Goal: Transaction & Acquisition: Subscribe to service/newsletter

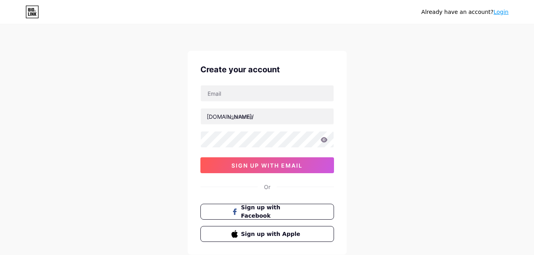
scroll to position [9, 0]
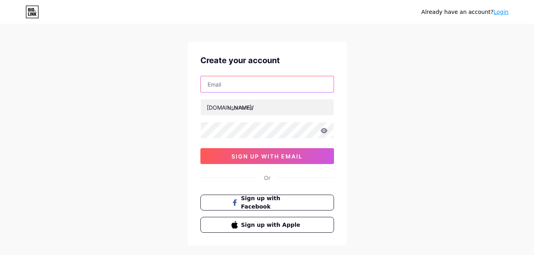
click at [257, 83] on input "text" at bounding box center [267, 84] width 133 height 16
type input "[EMAIL_ADDRESS][DOMAIN_NAME]"
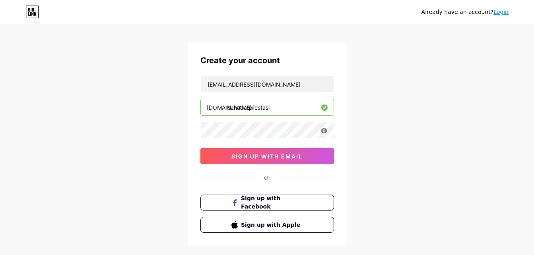
type input "sahabatprestasi"
click at [322, 131] on icon at bounding box center [323, 130] width 7 height 5
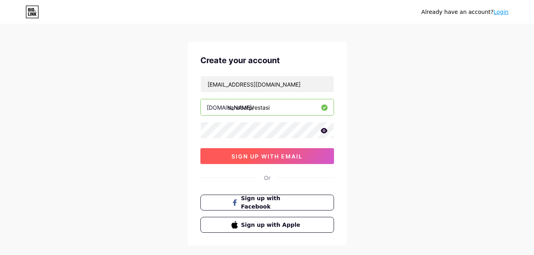
click at [292, 150] on button "sign up with email" at bounding box center [266, 156] width 133 height 16
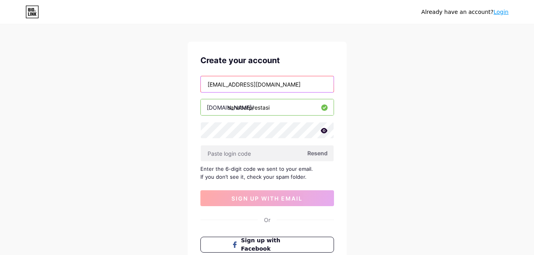
click at [284, 90] on input "[EMAIL_ADDRESS][DOMAIN_NAME]" at bounding box center [267, 84] width 133 height 16
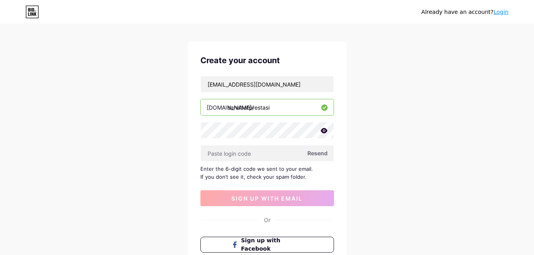
click at [372, 87] on div "Already have an account? Login Create your account [EMAIL_ADDRESS][DOMAIN_NAME]…" at bounding box center [267, 164] width 534 height 346
click at [318, 156] on span "Resend" at bounding box center [317, 153] width 20 height 8
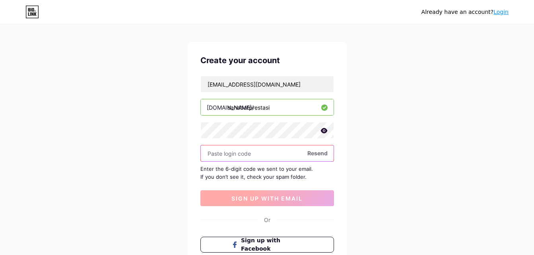
paste input "344774"
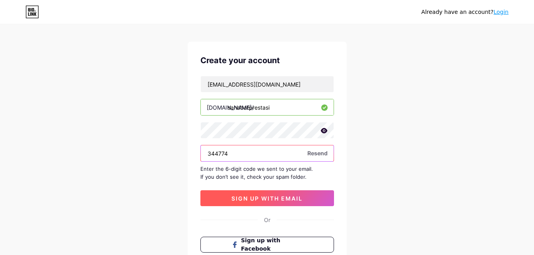
type input "344774"
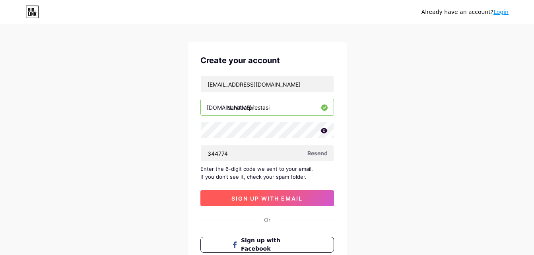
click at [268, 196] on span "sign up with email" at bounding box center [266, 198] width 71 height 7
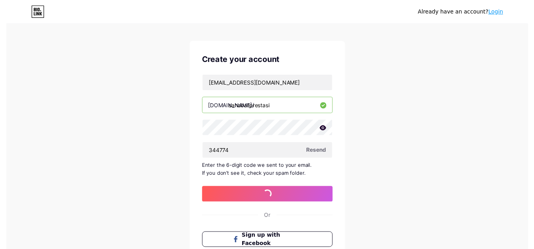
scroll to position [0, 0]
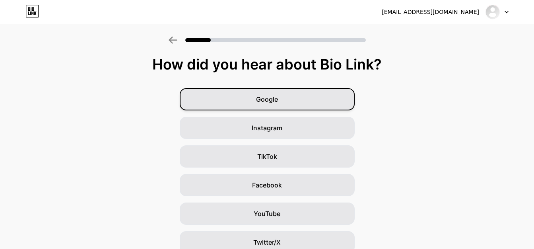
click at [290, 101] on div "Google" at bounding box center [267, 99] width 175 height 22
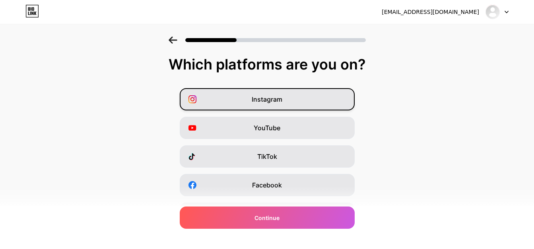
click at [298, 99] on div "Instagram" at bounding box center [267, 99] width 175 height 22
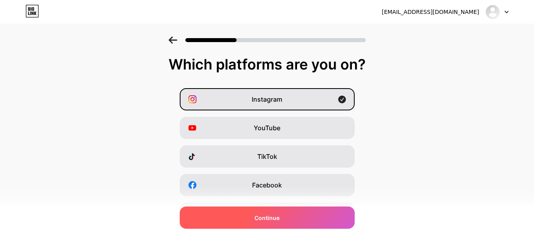
click at [292, 223] on div "Continue" at bounding box center [267, 218] width 175 height 22
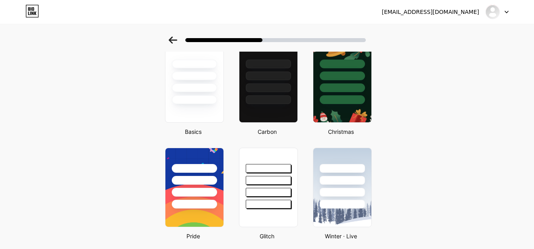
scroll to position [119, 0]
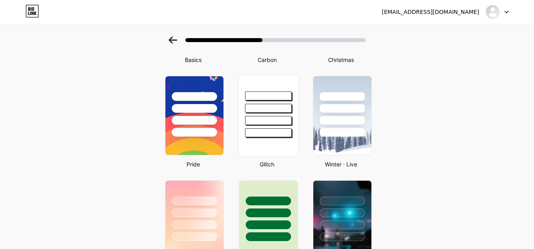
click at [261, 118] on div at bounding box center [268, 120] width 46 height 9
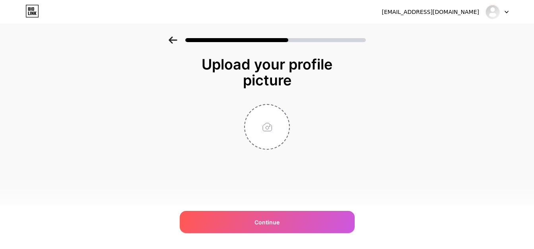
scroll to position [0, 0]
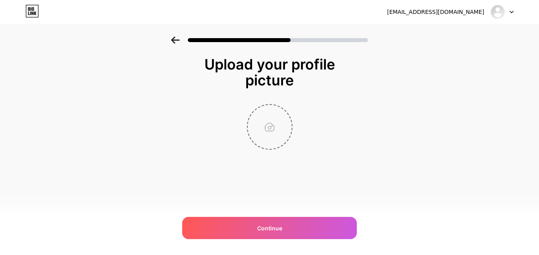
click at [270, 132] on input "file" at bounding box center [270, 127] width 44 height 44
type input "C:\fakepath\Sahabat Prestasi.jpg"
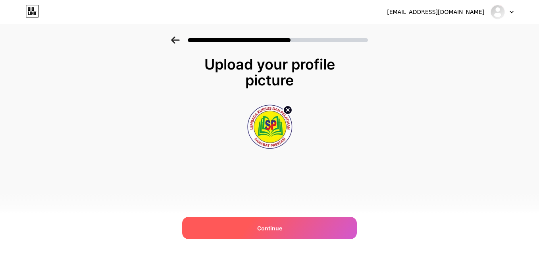
click at [276, 222] on div "Continue" at bounding box center [269, 228] width 175 height 22
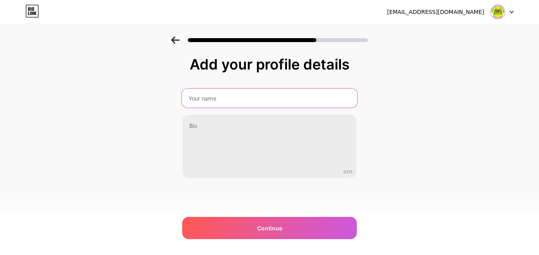
click at [257, 96] on input "text" at bounding box center [270, 98] width 176 height 19
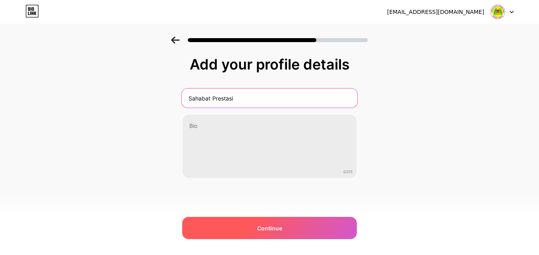
type input "Sahabat Prestasi"
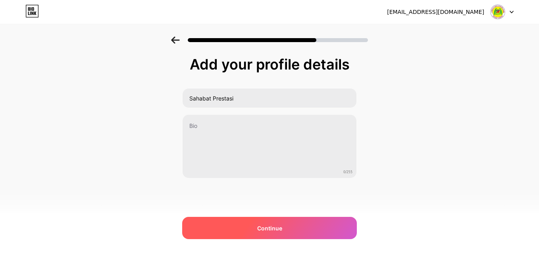
click at [276, 232] on div "Continue" at bounding box center [269, 228] width 175 height 22
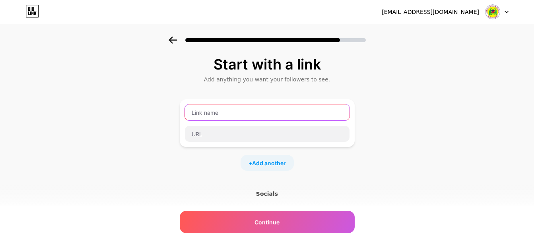
click at [239, 109] on input "text" at bounding box center [267, 112] width 164 height 16
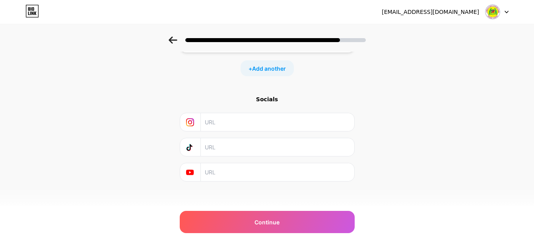
scroll to position [99, 0]
click at [236, 124] on input "text" at bounding box center [277, 118] width 144 height 18
paste input "[URL][DOMAIN_NAME][DOMAIN_NAME]"
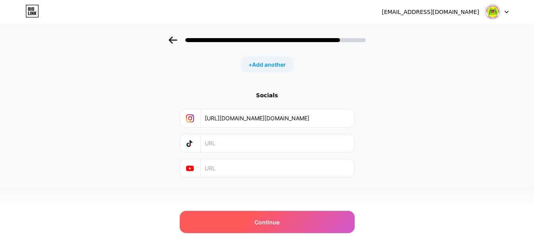
type input "[URL][DOMAIN_NAME][DOMAIN_NAME]"
click at [246, 222] on div "Continue" at bounding box center [267, 222] width 175 height 22
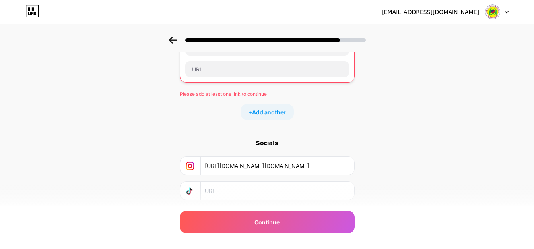
scroll to position [19, 0]
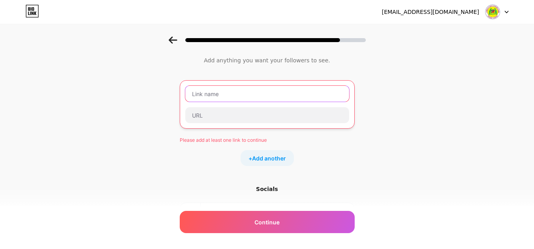
click at [240, 98] on input "text" at bounding box center [267, 94] width 164 height 16
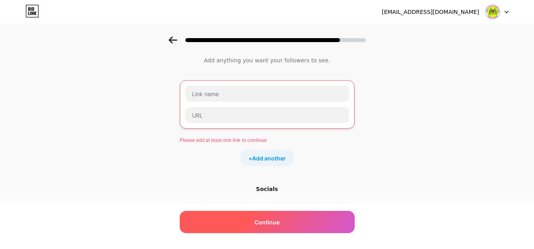
click at [287, 215] on div "Continue" at bounding box center [267, 222] width 175 height 22
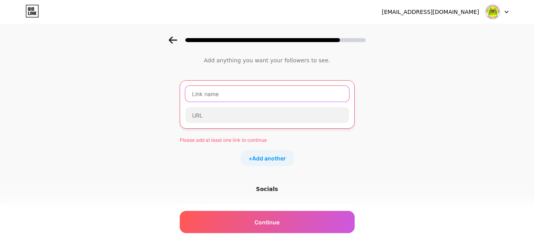
click at [264, 89] on input "text" at bounding box center [267, 94] width 164 height 16
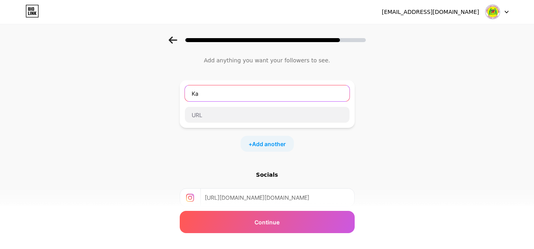
type input "K"
type input "[PERSON_NAME]"
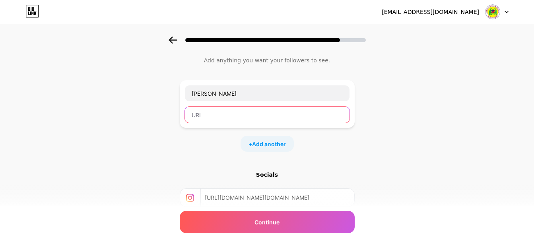
click at [249, 120] on input "text" at bounding box center [267, 115] width 164 height 16
paste input "[URL][DOMAIN_NAME][DOMAIN_NAME]"
drag, startPoint x: 287, startPoint y: 119, endPoint x: 101, endPoint y: 119, distance: 186.7
click at [100, 119] on div "Start with a link Add anything you want your followers to see. [PERSON_NAME] [U…" at bounding box center [267, 156] width 534 height 279
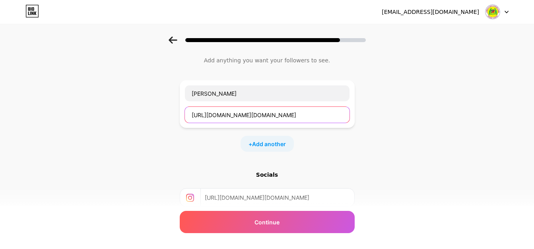
click at [274, 118] on input "[URL][DOMAIN_NAME][DOMAIN_NAME]" at bounding box center [267, 115] width 164 height 16
paste input "[DOMAIN_NAME][URL]"
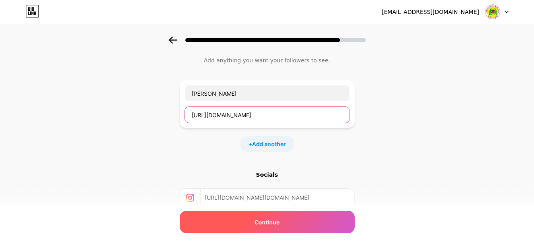
type input "[URL][DOMAIN_NAME]"
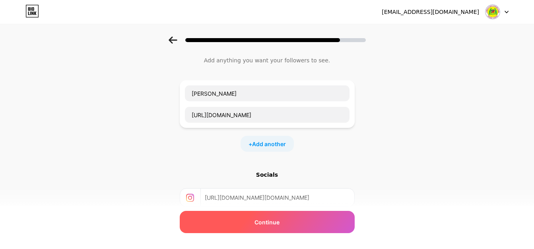
click at [296, 229] on div "Continue" at bounding box center [267, 222] width 175 height 22
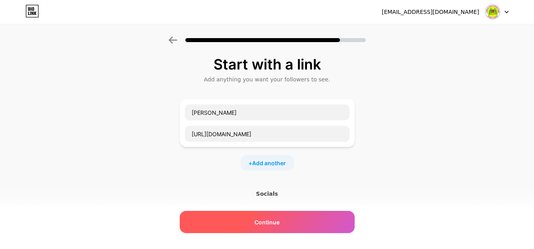
click at [290, 218] on div "Continue" at bounding box center [267, 222] width 175 height 22
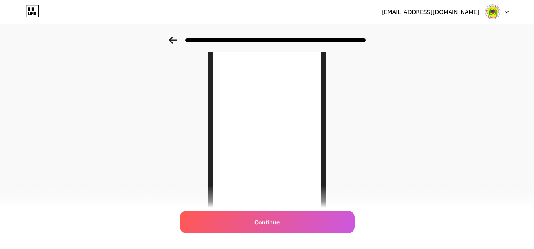
scroll to position [71, 0]
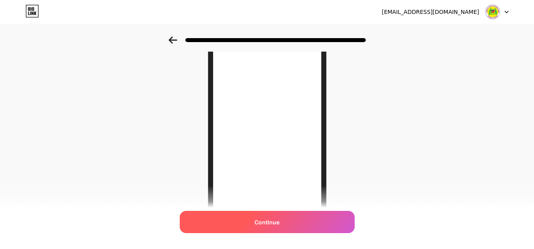
click at [305, 223] on div "Continue" at bounding box center [267, 222] width 175 height 22
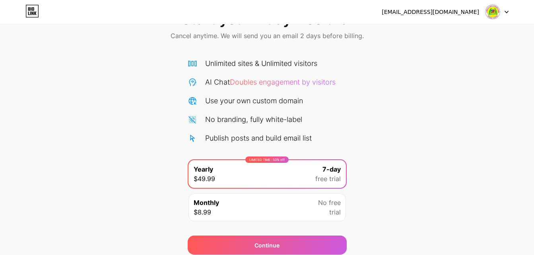
scroll to position [65, 0]
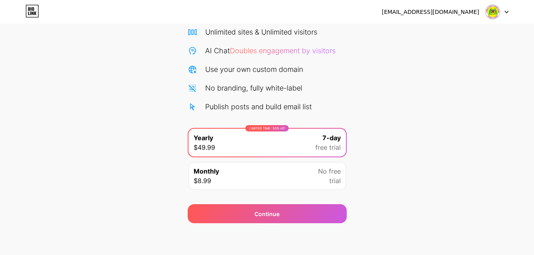
click at [495, 12] on img at bounding box center [492, 11] width 15 height 15
click at [25, 11] on div "[EMAIL_ADDRESS][DOMAIN_NAME] Logout" at bounding box center [267, 12] width 534 height 14
click at [29, 11] on icon at bounding box center [32, 11] width 14 height 13
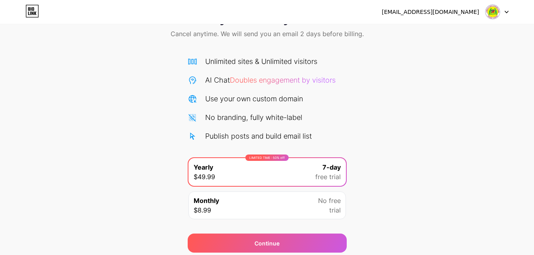
scroll to position [65, 0]
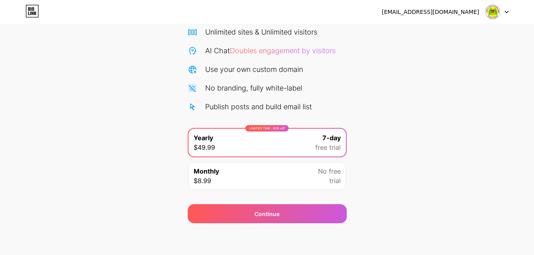
drag, startPoint x: 299, startPoint y: 175, endPoint x: 301, endPoint y: 181, distance: 6.4
click at [299, 176] on div "Monthly $8.99 No free trial" at bounding box center [266, 176] width 157 height 28
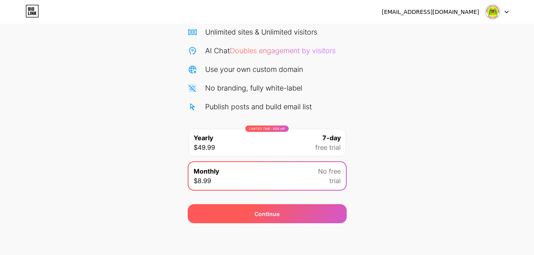
click at [315, 217] on div "Continue" at bounding box center [267, 213] width 159 height 19
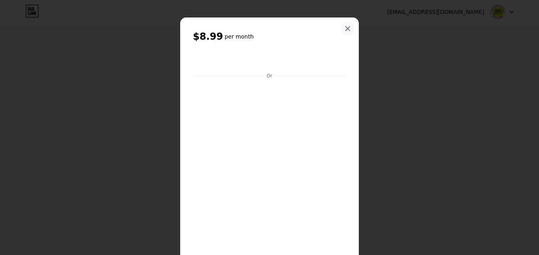
click at [346, 28] on icon at bounding box center [348, 29] width 4 height 4
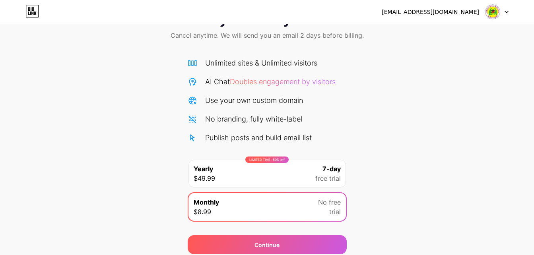
scroll to position [0, 0]
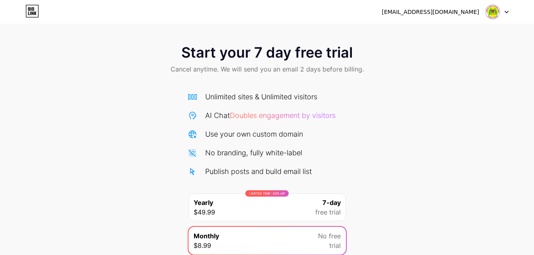
click at [205, 70] on span "Cancel anytime. We will send you an email 2 days before billing." at bounding box center [266, 69] width 193 height 10
click at [493, 9] on img at bounding box center [492, 11] width 15 height 15
click at [451, 34] on li "Logout" at bounding box center [458, 32] width 99 height 21
click at [436, 30] on li "Logout" at bounding box center [458, 32] width 99 height 21
